Goal: Transaction & Acquisition: Purchase product/service

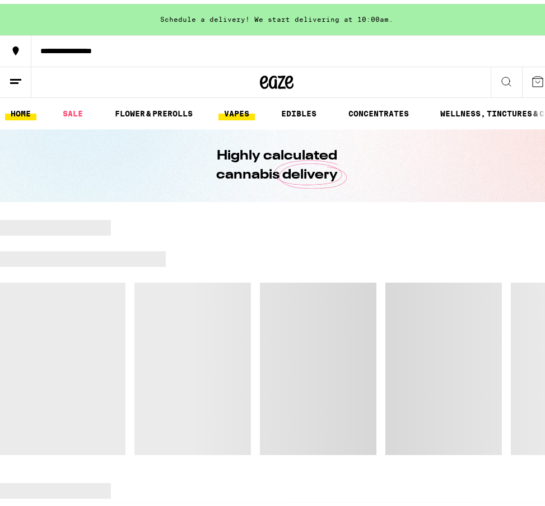
click at [229, 106] on link "VAPES" at bounding box center [236, 109] width 36 height 13
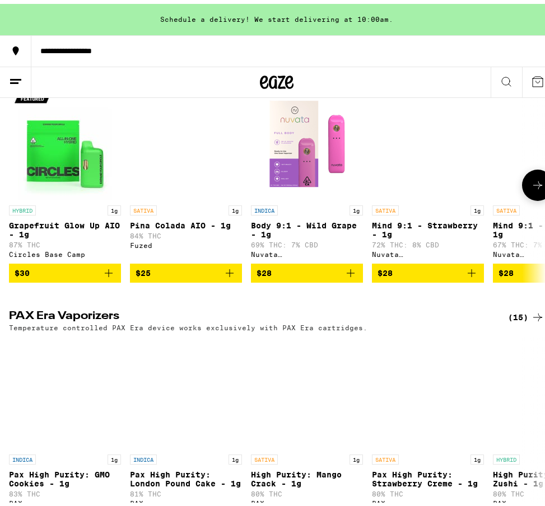
scroll to position [910, 0]
